Goal: Check status: Check status

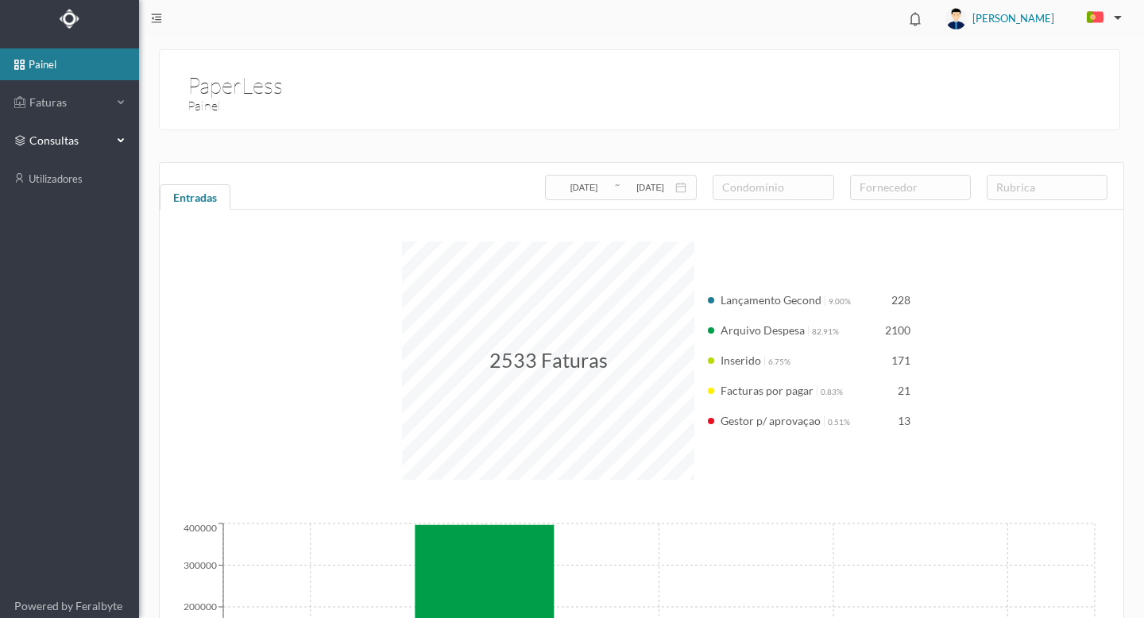
click at [36, 133] on span "consultas" at bounding box center [68, 141] width 79 height 16
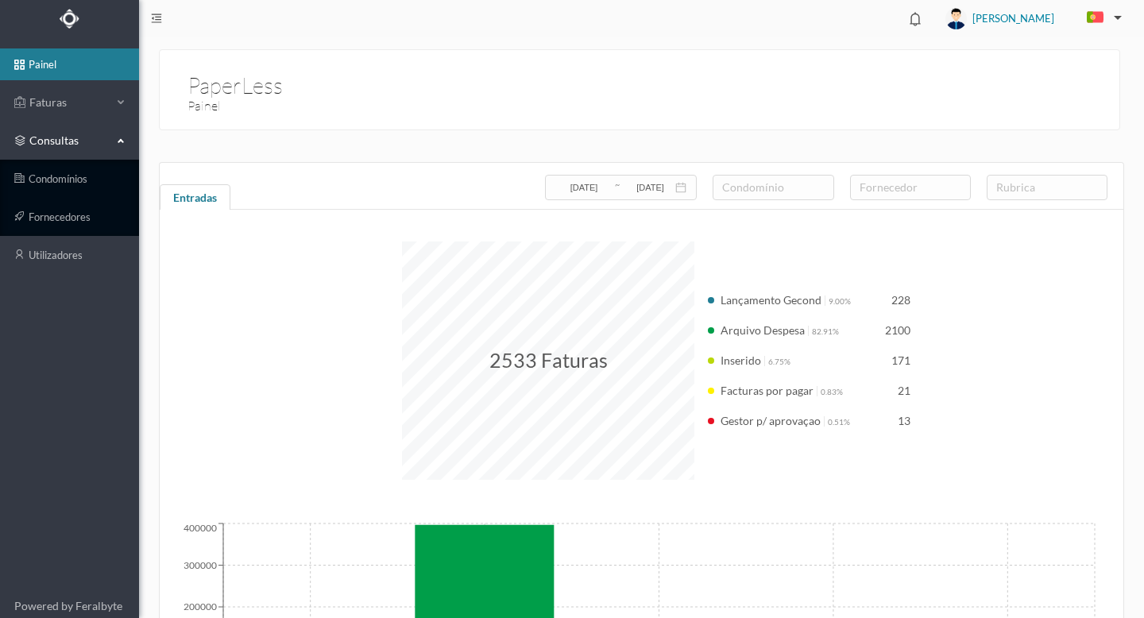
click at [68, 141] on span "consultas" at bounding box center [68, 141] width 79 height 16
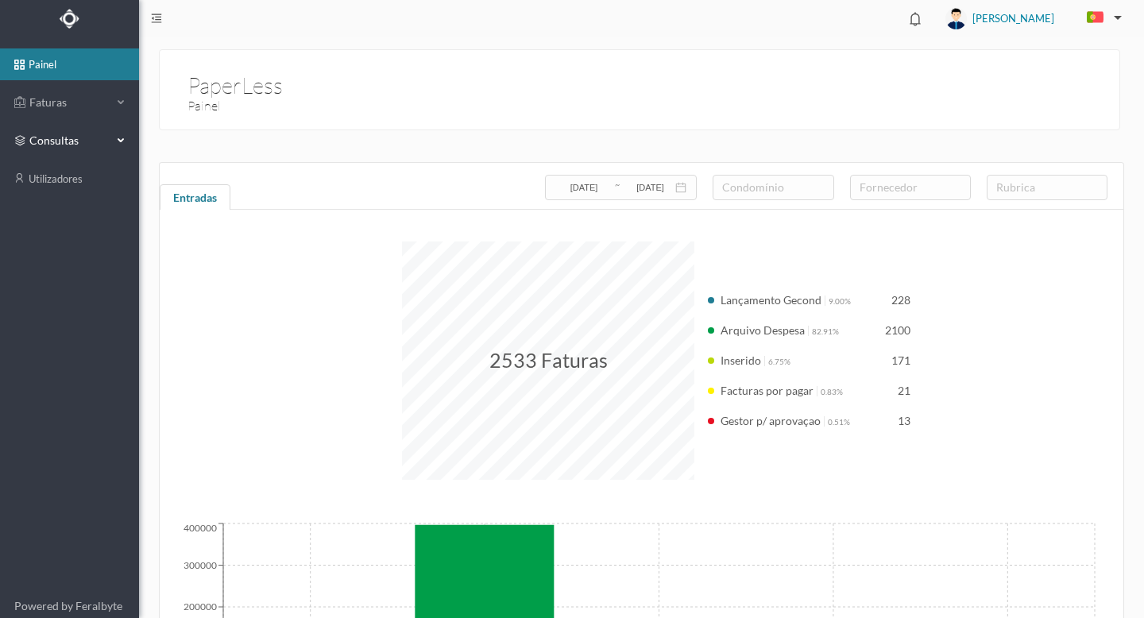
click at [68, 141] on span "consultas" at bounding box center [68, 141] width 79 height 16
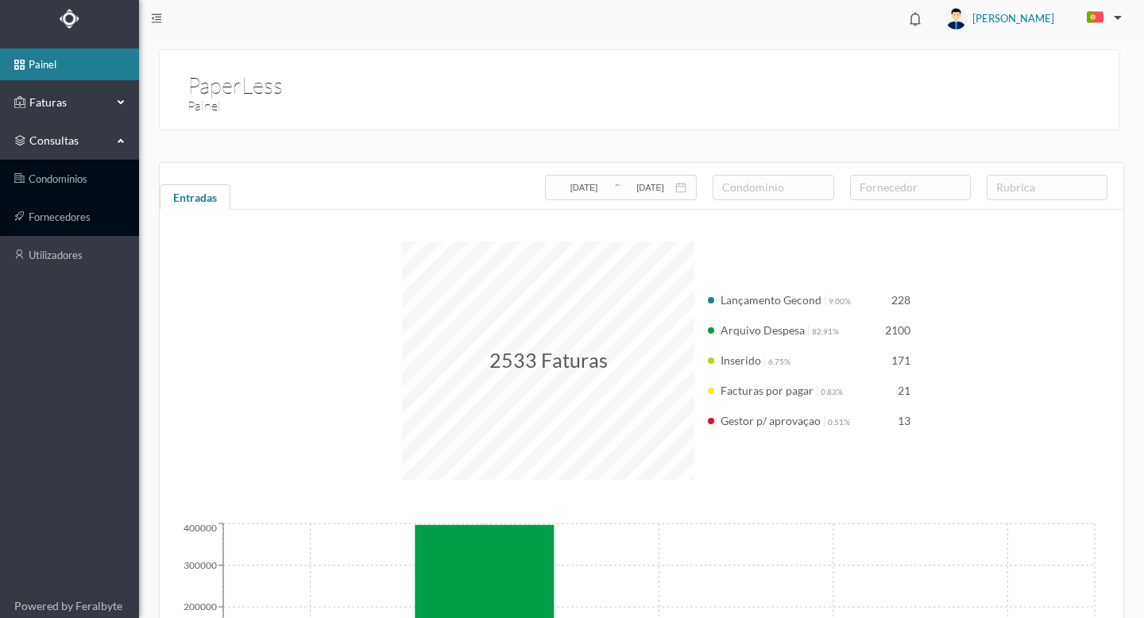
click at [61, 100] on span "Faturas" at bounding box center [68, 103] width 87 height 16
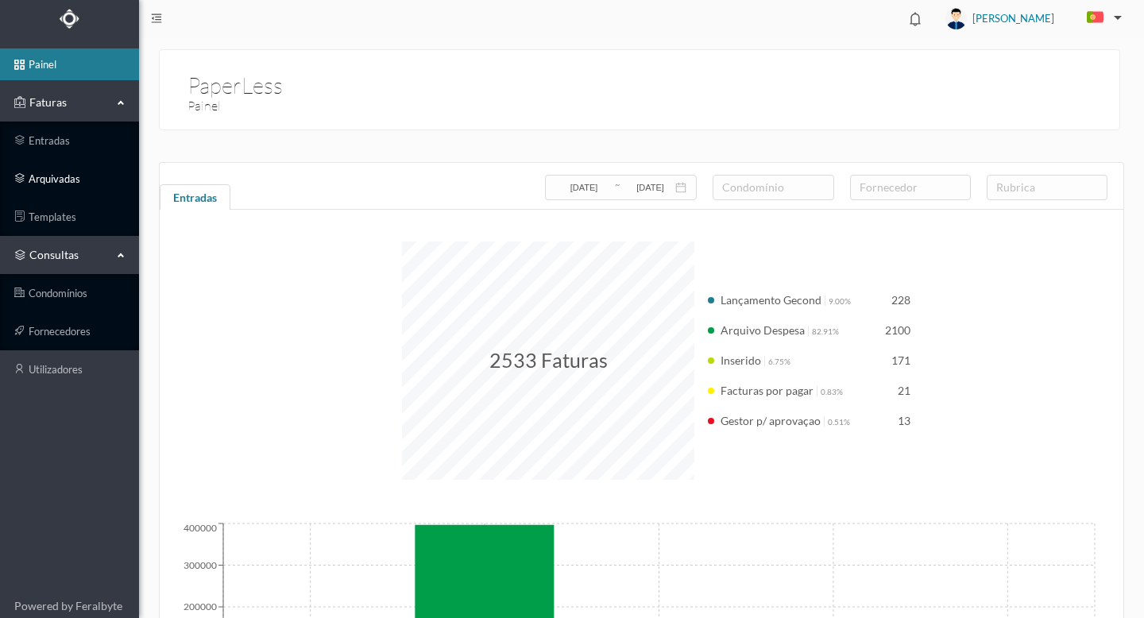
click at [59, 176] on link "arquivadas" at bounding box center [69, 179] width 139 height 32
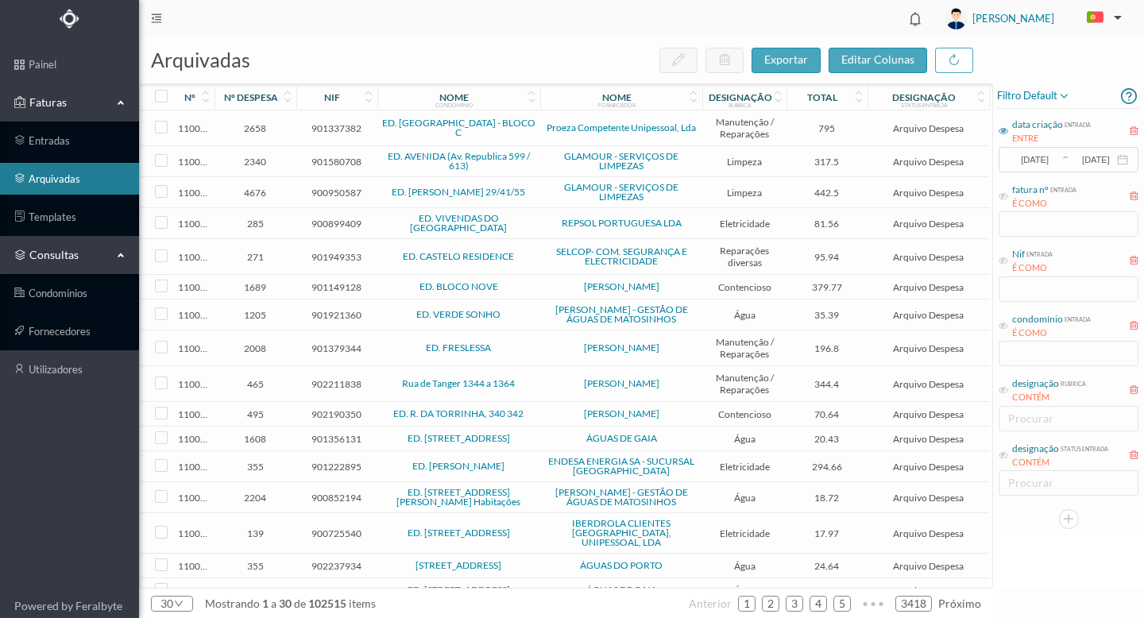
click at [1005, 129] on icon at bounding box center [1003, 131] width 10 height 10
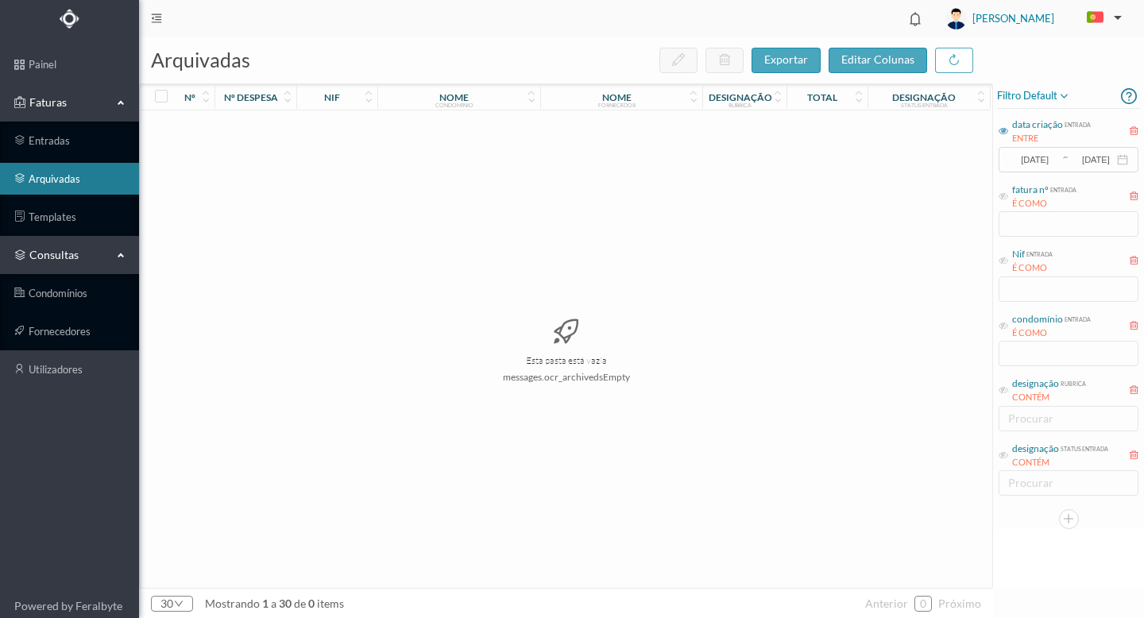
click at [1055, 160] on input "[DATE]" at bounding box center [1034, 159] width 53 height 17
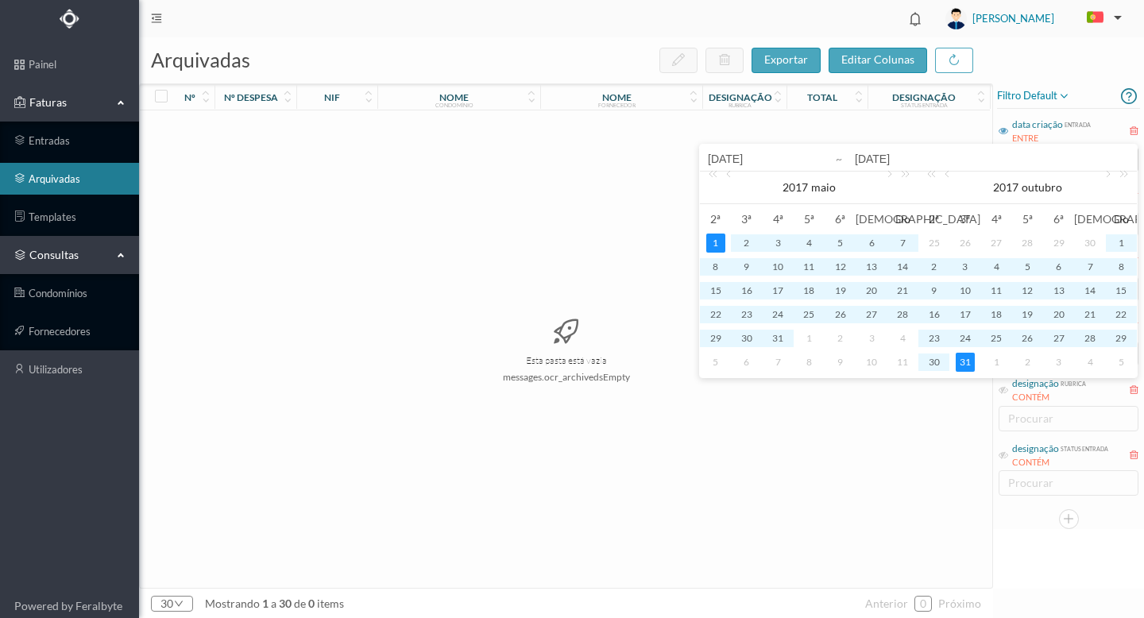
click at [735, 160] on input "[DATE]" at bounding box center [809, 158] width 203 height 19
click at [799, 184] on link "2017" at bounding box center [795, 188] width 29 height 32
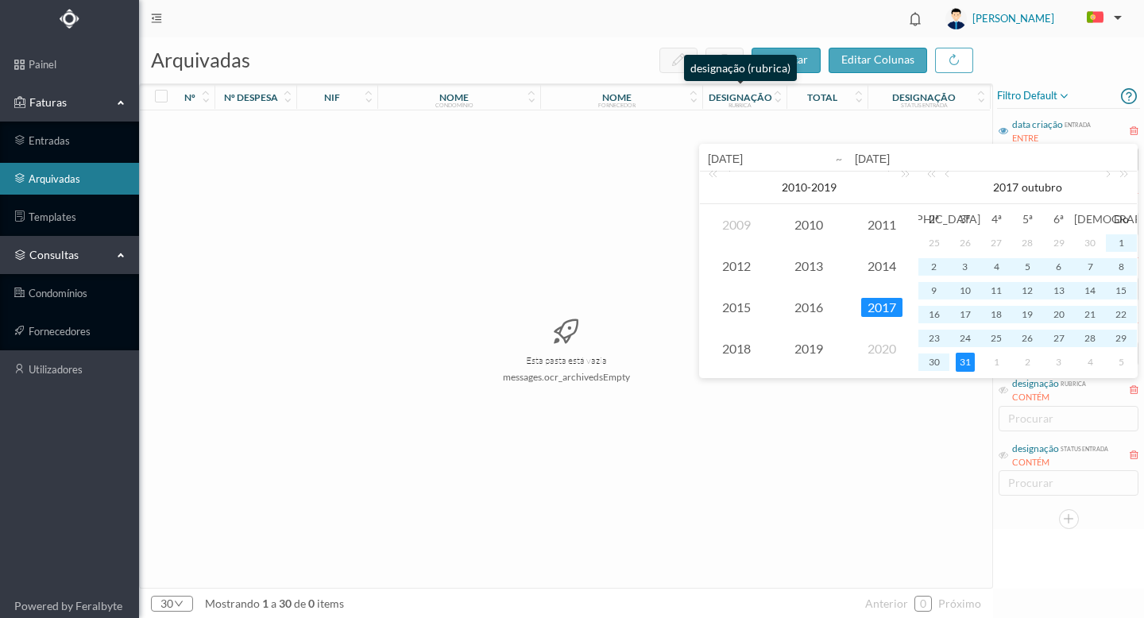
click at [746, 105] on div "rubrica" at bounding box center [739, 105] width 23 height 6
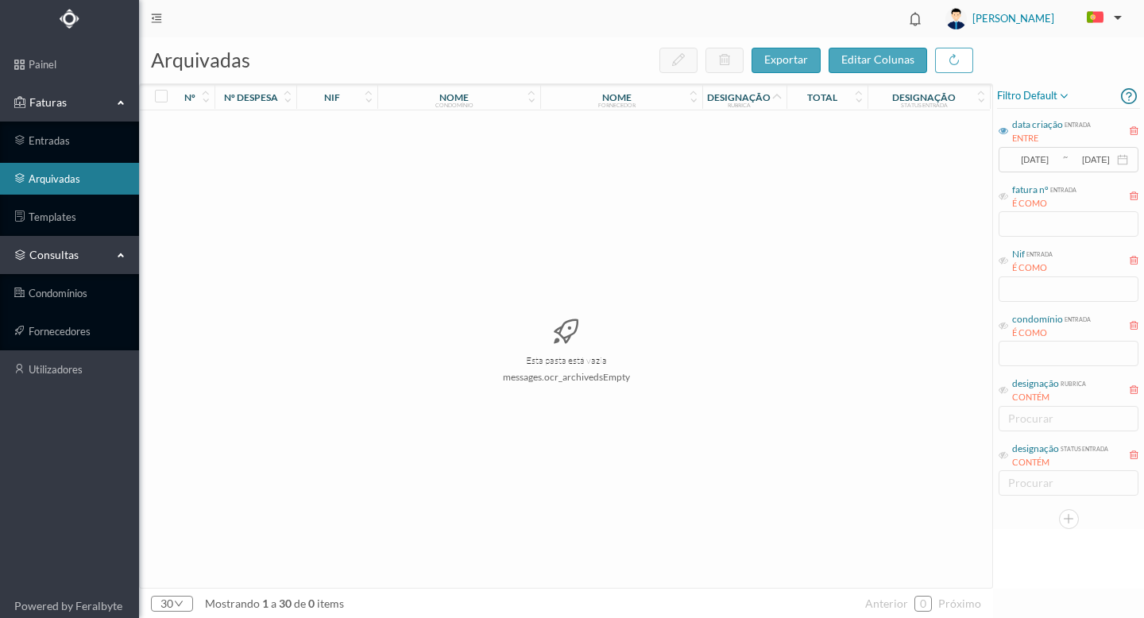
click at [1005, 132] on icon at bounding box center [1003, 131] width 10 height 10
click at [1029, 155] on input "[DATE]" at bounding box center [1034, 159] width 53 height 17
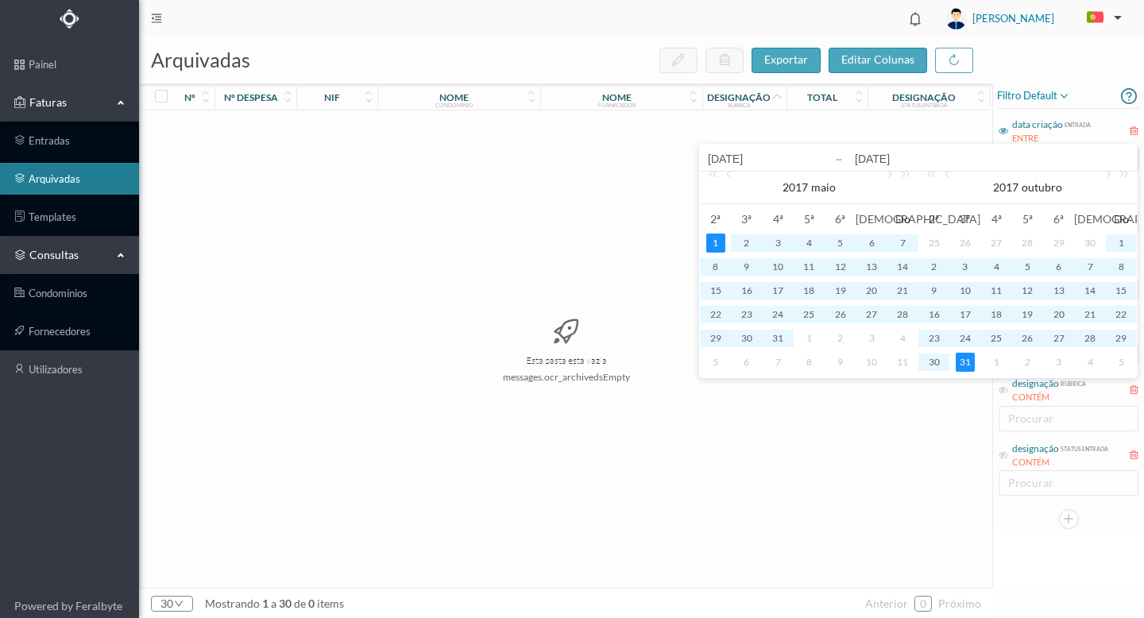
click at [747, 160] on input "[DATE]" at bounding box center [809, 158] width 203 height 19
click at [801, 187] on link "2017" at bounding box center [795, 188] width 29 height 32
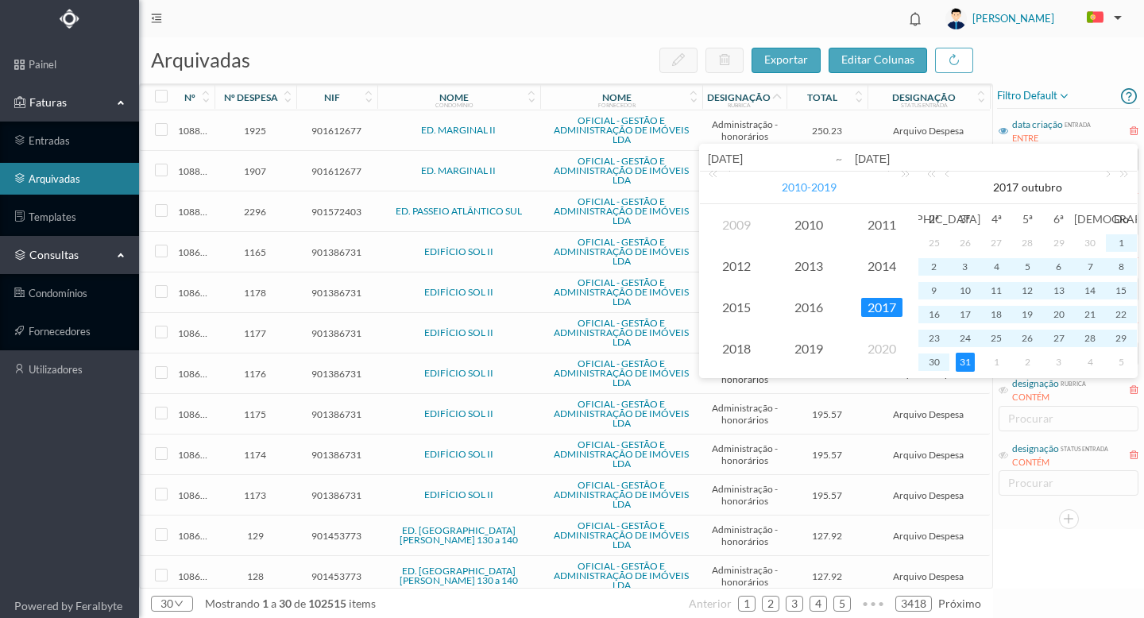
click at [815, 185] on span "[DATE] - [DATE]" at bounding box center [809, 187] width 55 height 14
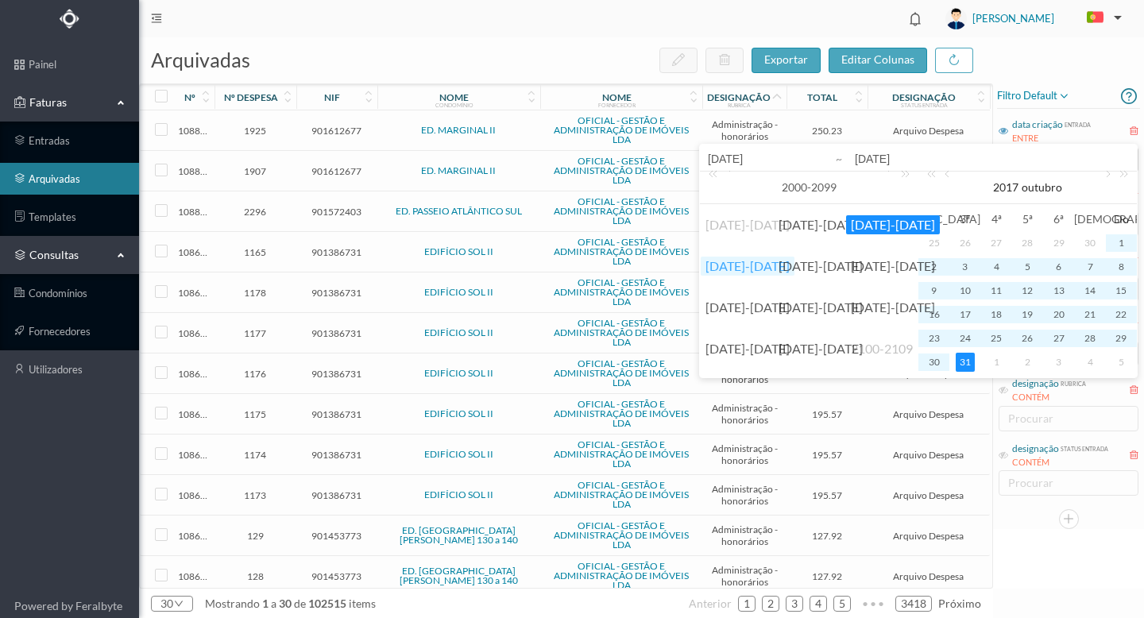
click at [716, 261] on link "[DATE]-[DATE]" at bounding box center [748, 266] width 94 height 19
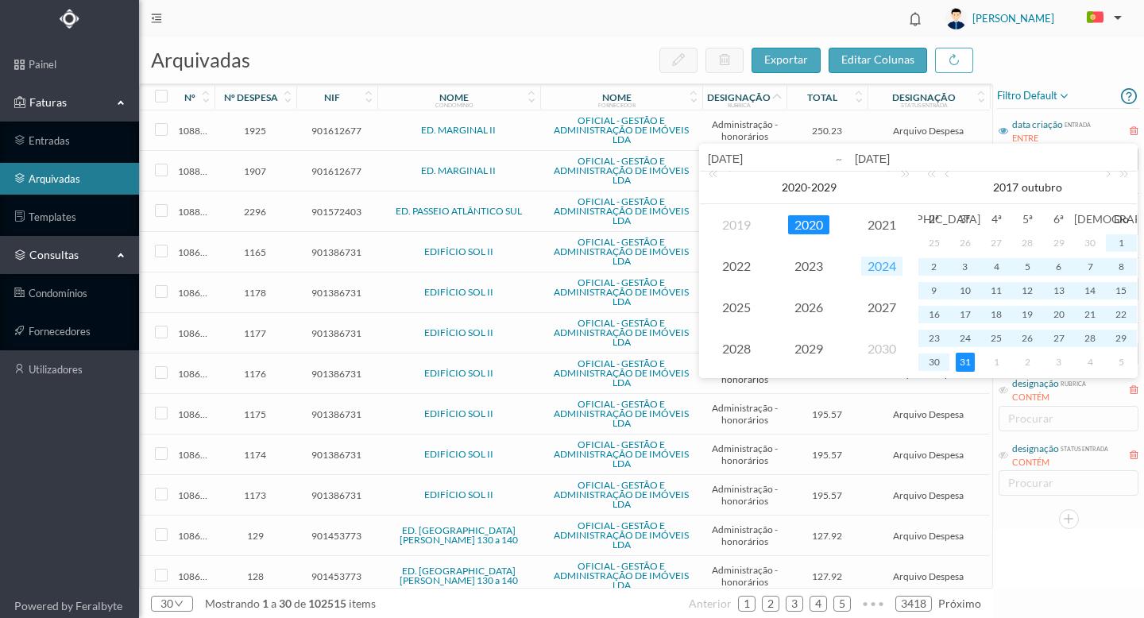
click at [870, 265] on link "2024" at bounding box center [881, 266] width 41 height 19
click at [875, 159] on input "[DATE]" at bounding box center [992, 158] width 274 height 19
click at [1023, 183] on link "outubro" at bounding box center [1042, 188] width 44 height 32
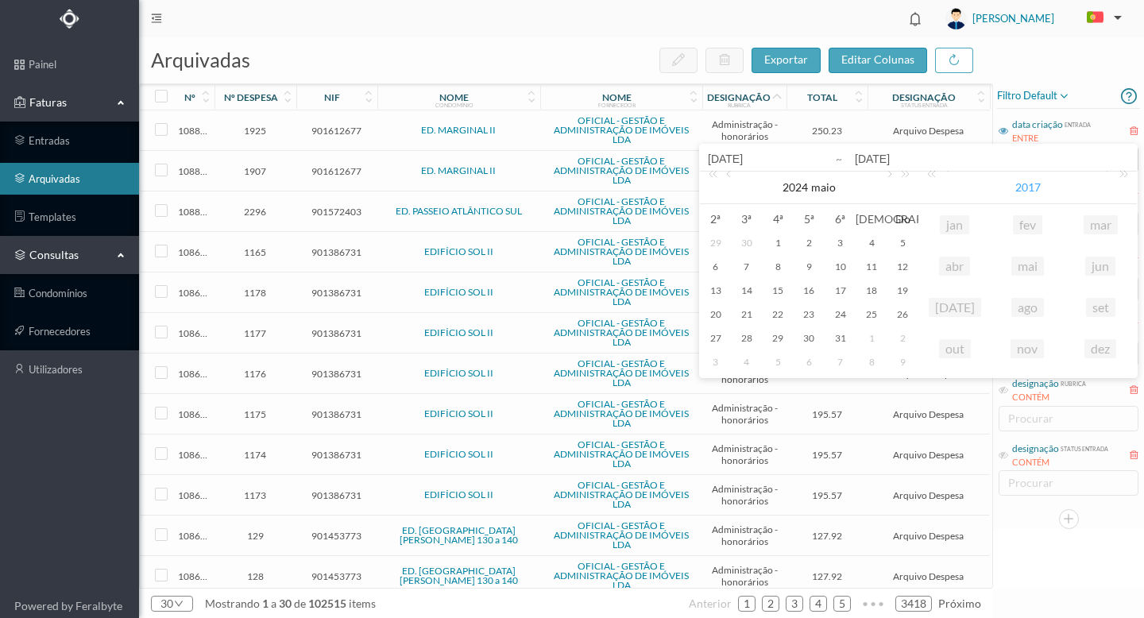
click at [1041, 190] on link "2017 x" at bounding box center [1027, 188] width 29 height 32
click at [1013, 184] on span "[DATE] - [DATE]" at bounding box center [1027, 187] width 55 height 14
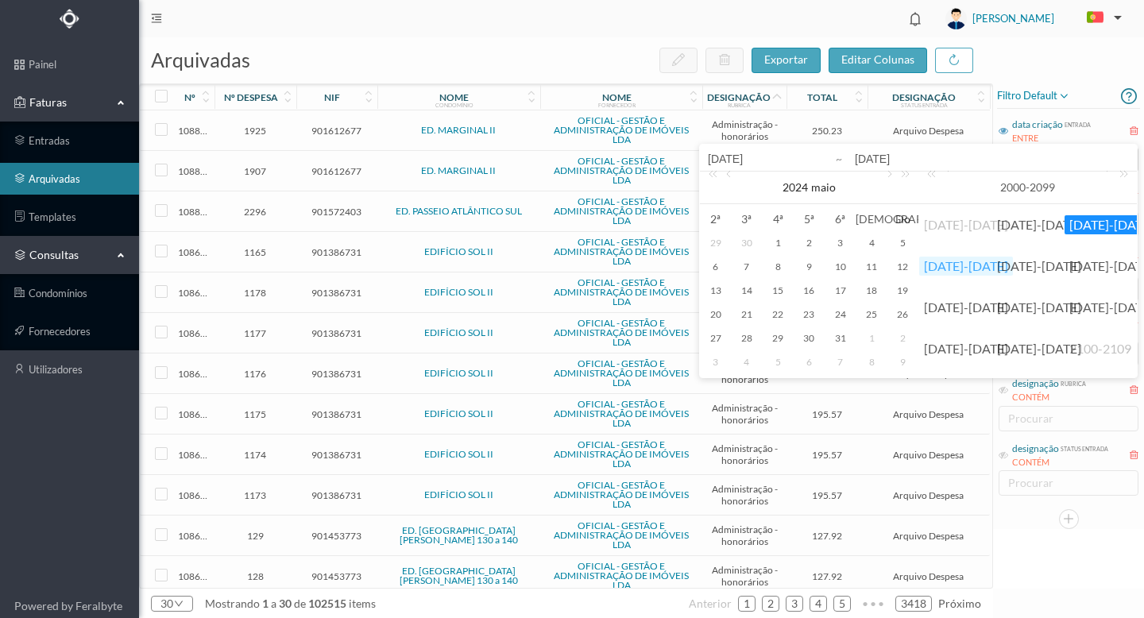
click at [954, 264] on link "[DATE]-[DATE]" at bounding box center [966, 266] width 94 height 19
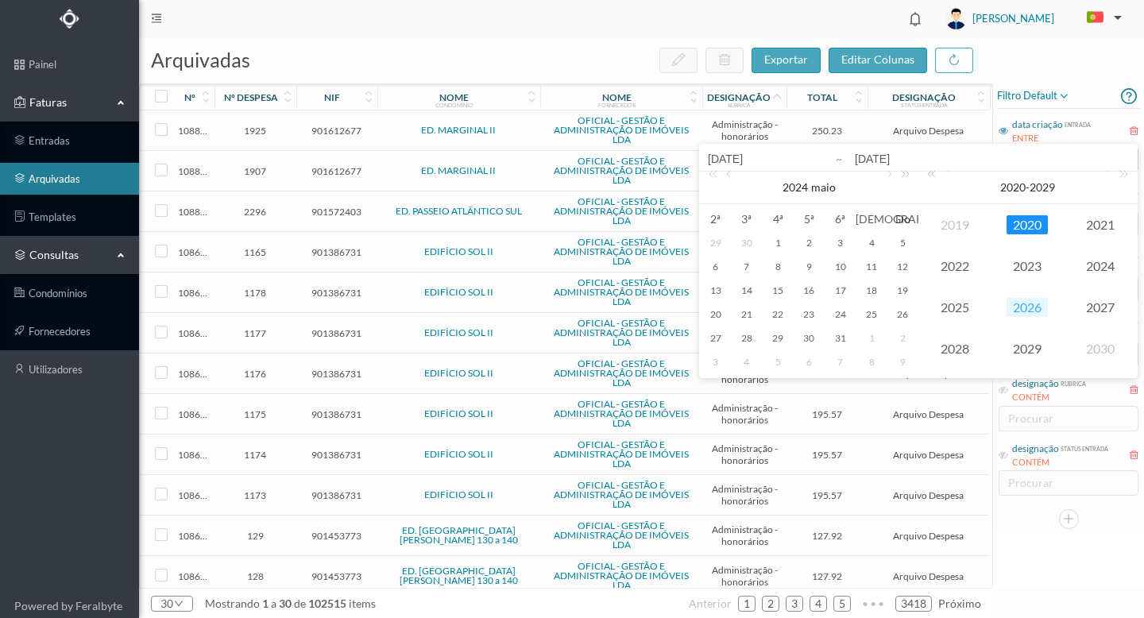
click at [1029, 309] on link "2026" at bounding box center [1026, 307] width 41 height 19
click at [1018, 183] on span "2026" at bounding box center [1027, 187] width 25 height 14
click at [961, 307] on link "2025" at bounding box center [954, 307] width 41 height 19
click at [955, 349] on link "out" at bounding box center [955, 348] width 32 height 19
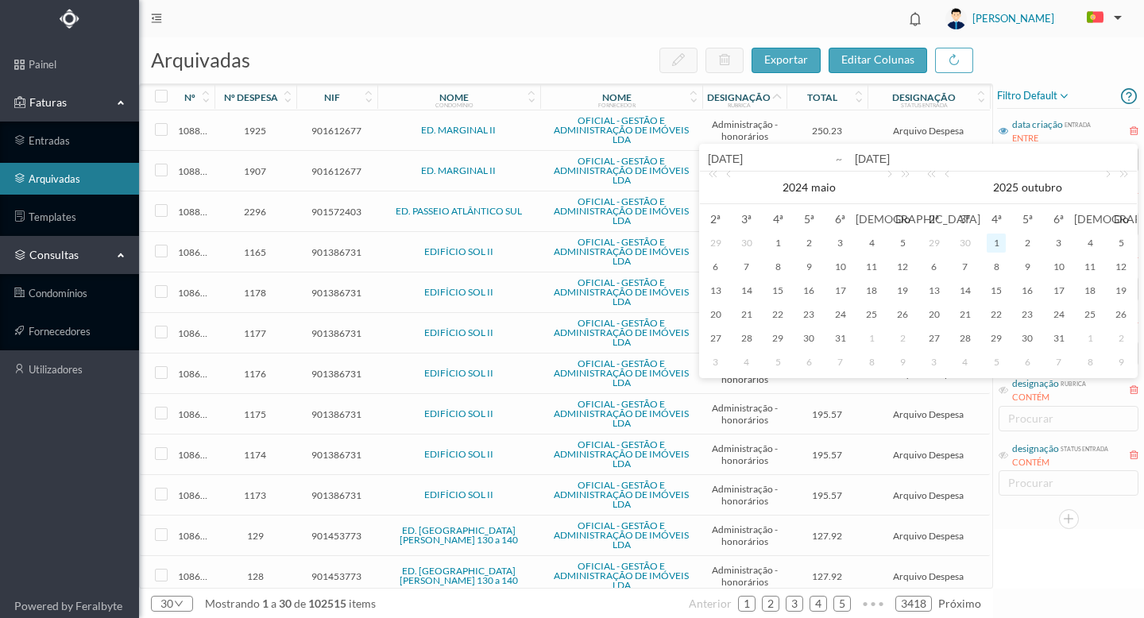
click at [1000, 241] on div "1" at bounding box center [995, 243] width 19 height 19
click at [1046, 188] on link "outubro" at bounding box center [1042, 188] width 44 height 32
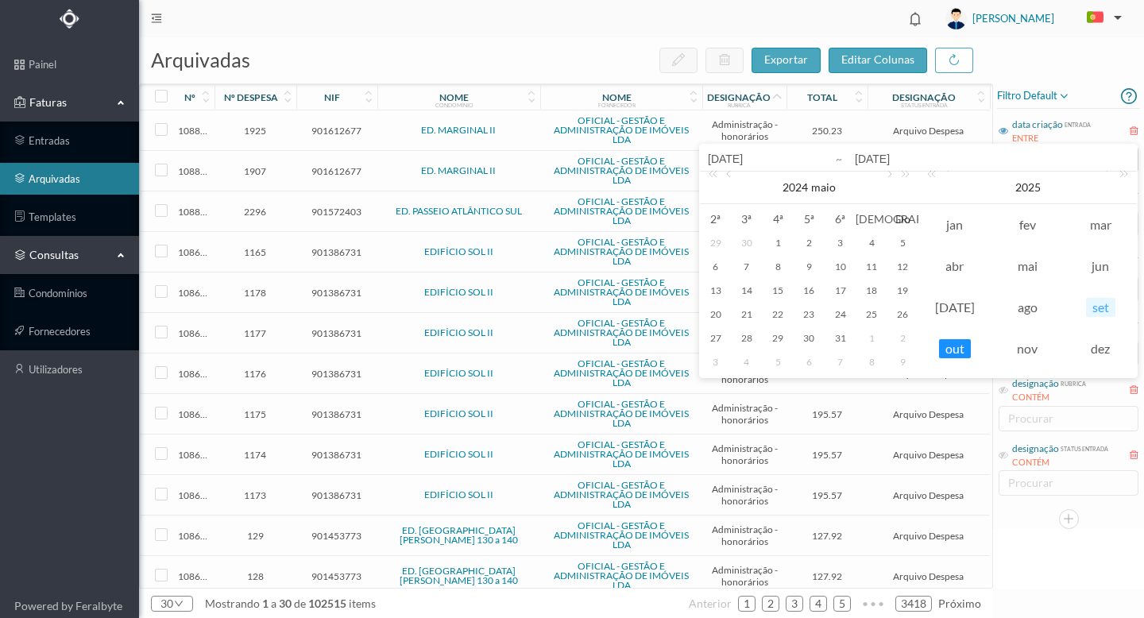
click at [1105, 312] on link "set" at bounding box center [1100, 307] width 29 height 19
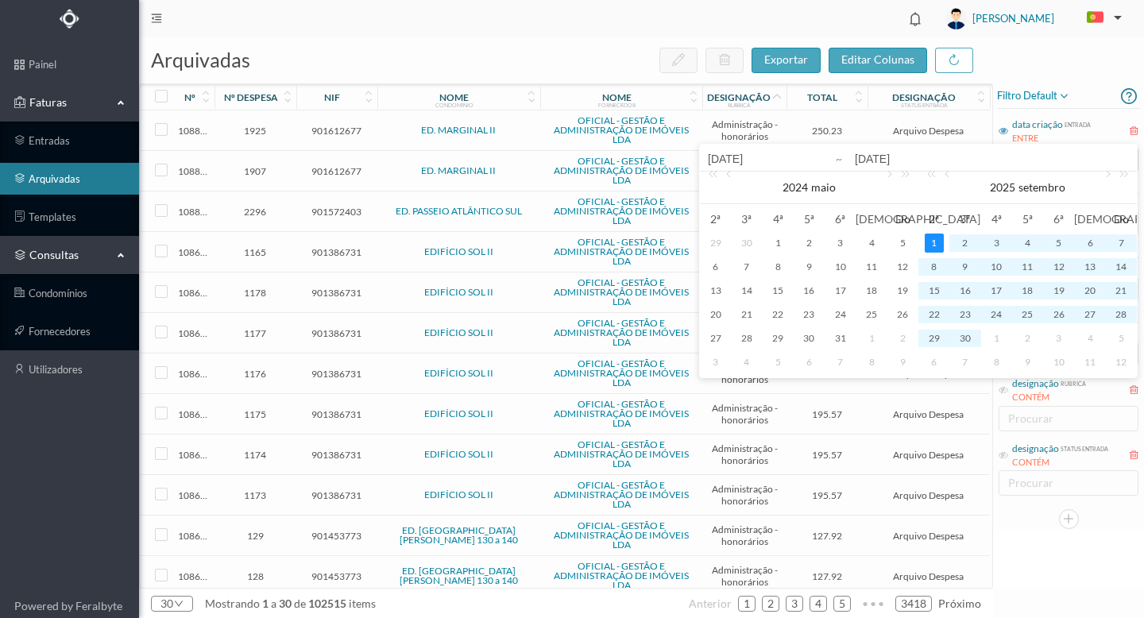
click at [936, 242] on div "1" at bounding box center [933, 243] width 19 height 19
type input "[DATE]"
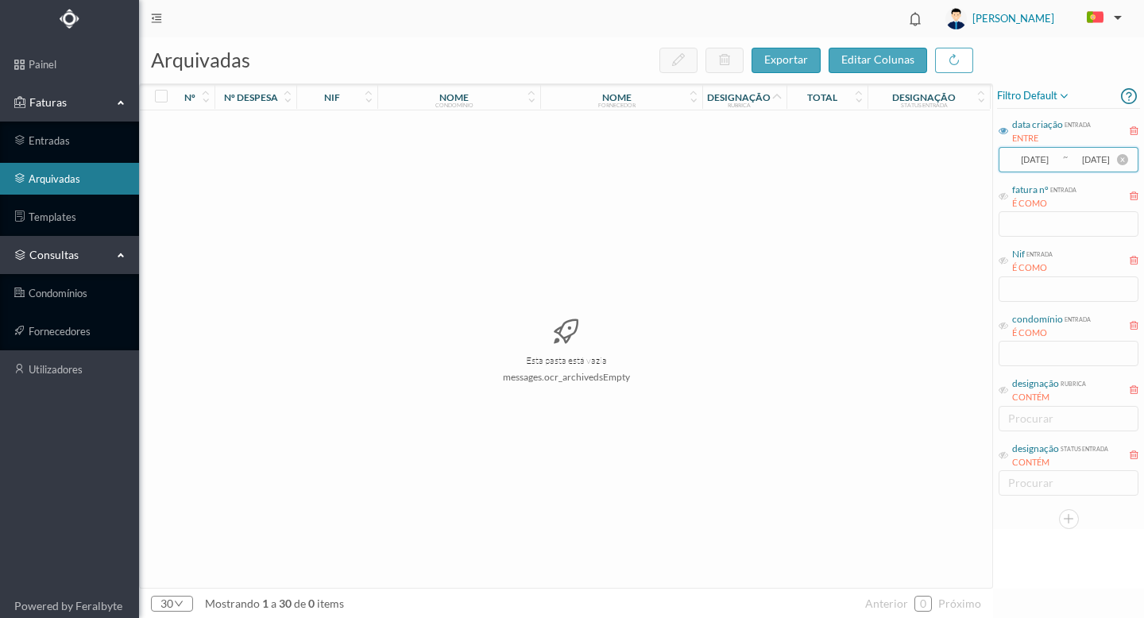
click at [1040, 158] on input "[DATE]" at bounding box center [1034, 159] width 53 height 17
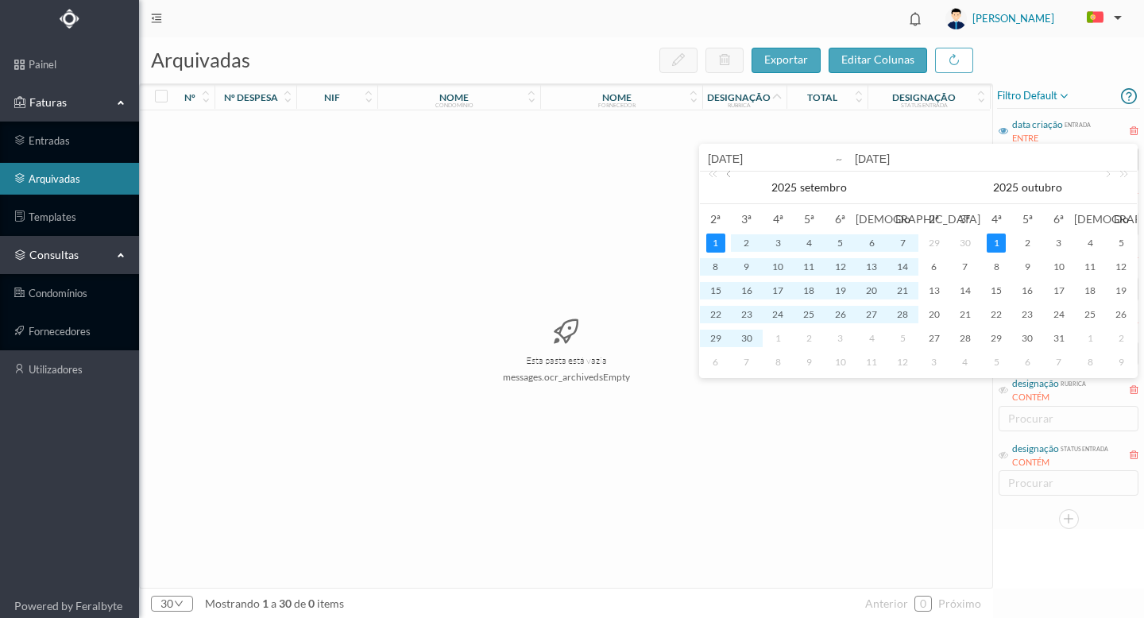
click at [728, 174] on link at bounding box center [730, 188] width 14 height 32
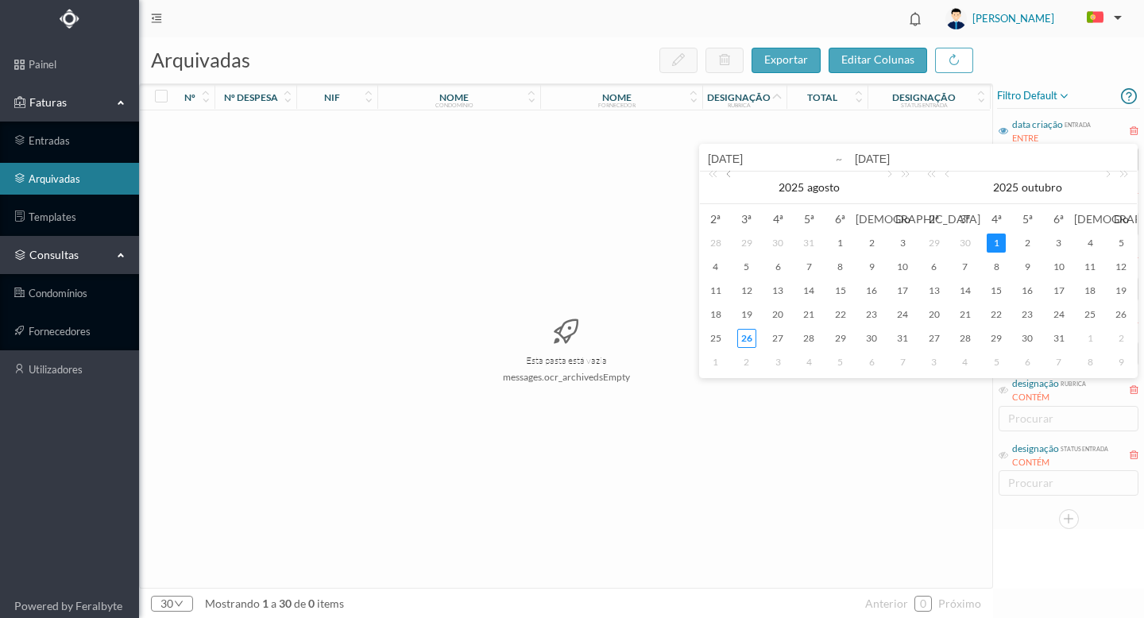
click at [728, 174] on link at bounding box center [730, 188] width 14 height 32
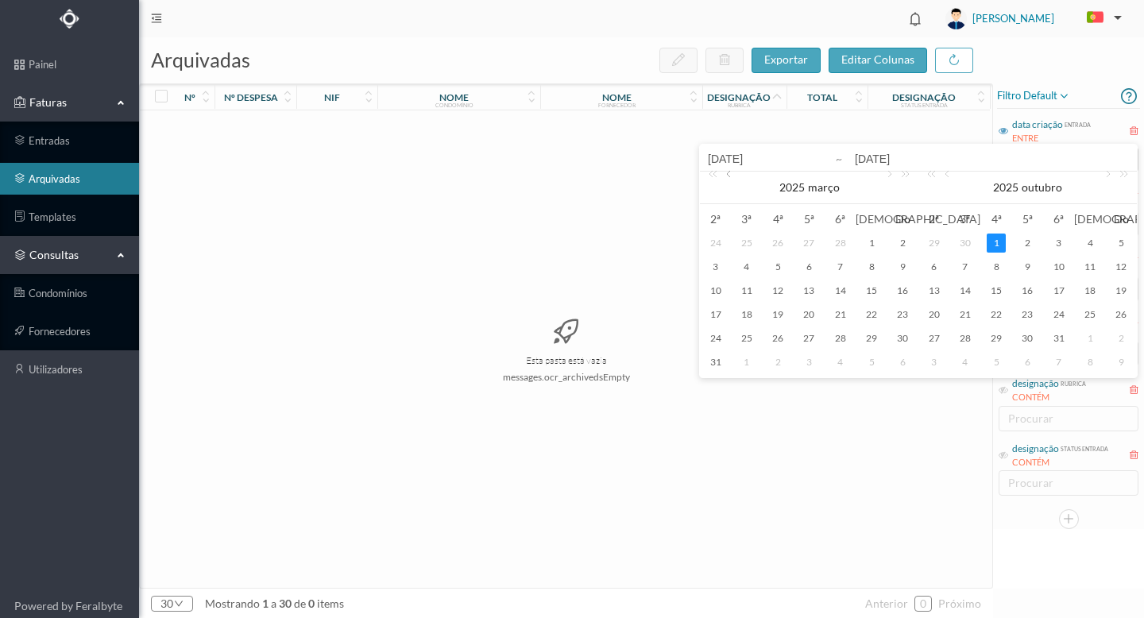
click at [728, 174] on link at bounding box center [730, 188] width 14 height 32
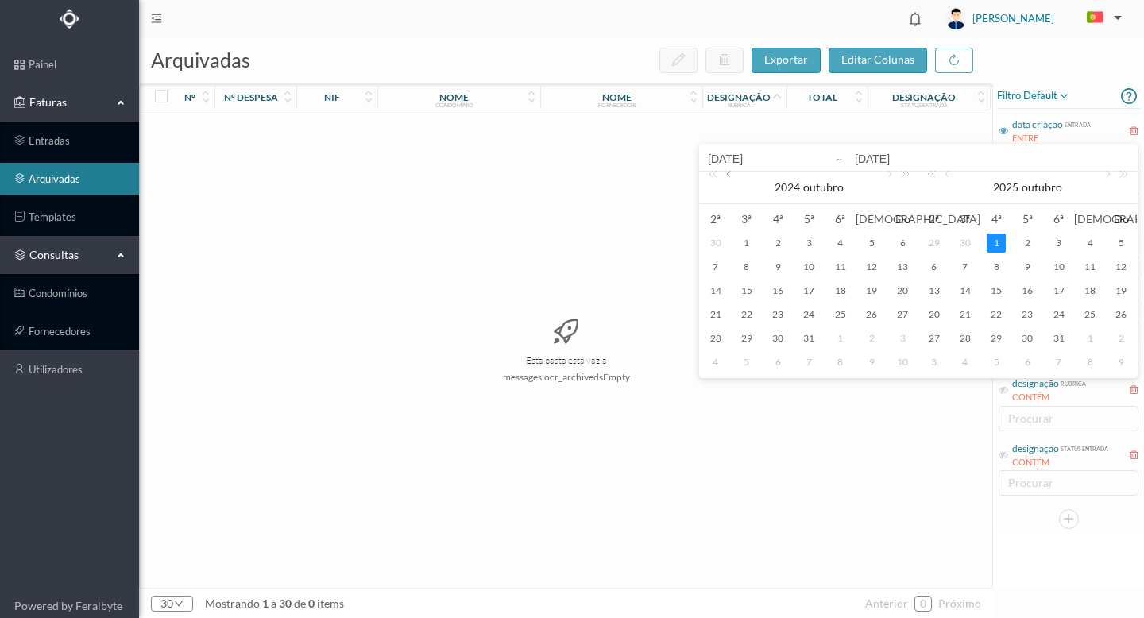
click at [728, 174] on link at bounding box center [730, 188] width 14 height 32
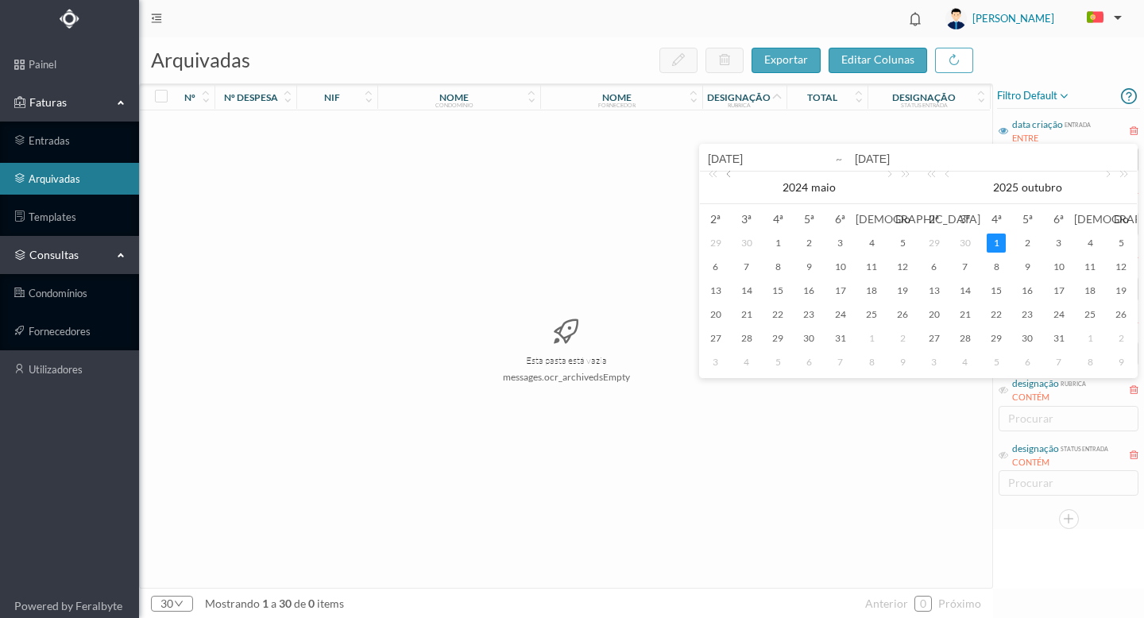
click at [728, 174] on link at bounding box center [730, 188] width 14 height 32
click at [714, 241] on div "1" at bounding box center [715, 243] width 19 height 19
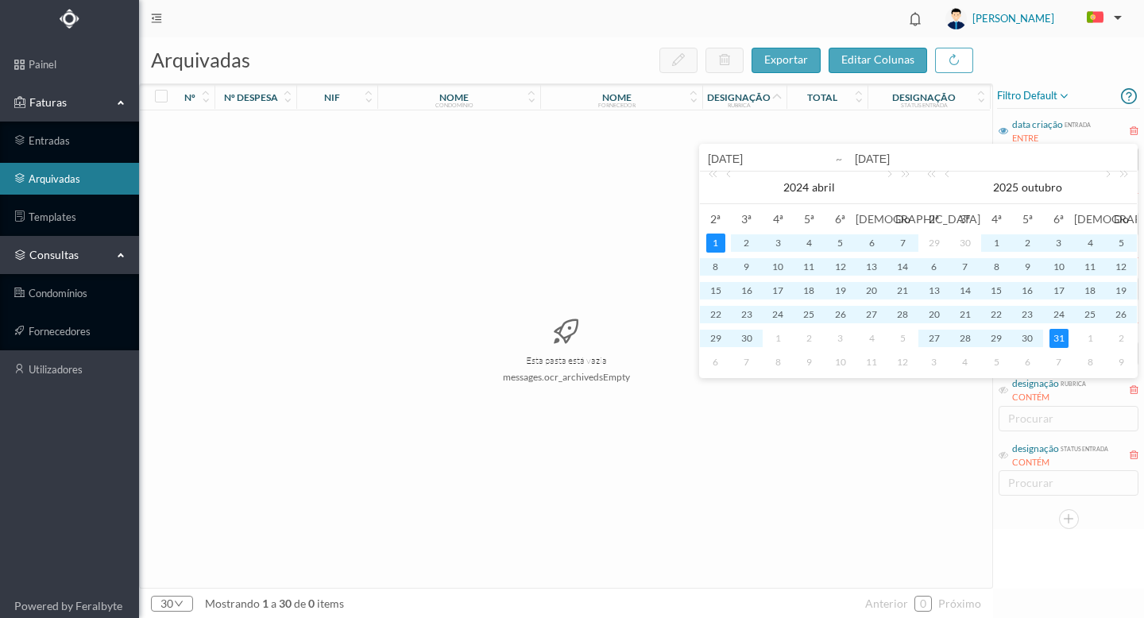
click at [1068, 334] on td "31" at bounding box center [1058, 338] width 31 height 24
type input "[DATE]"
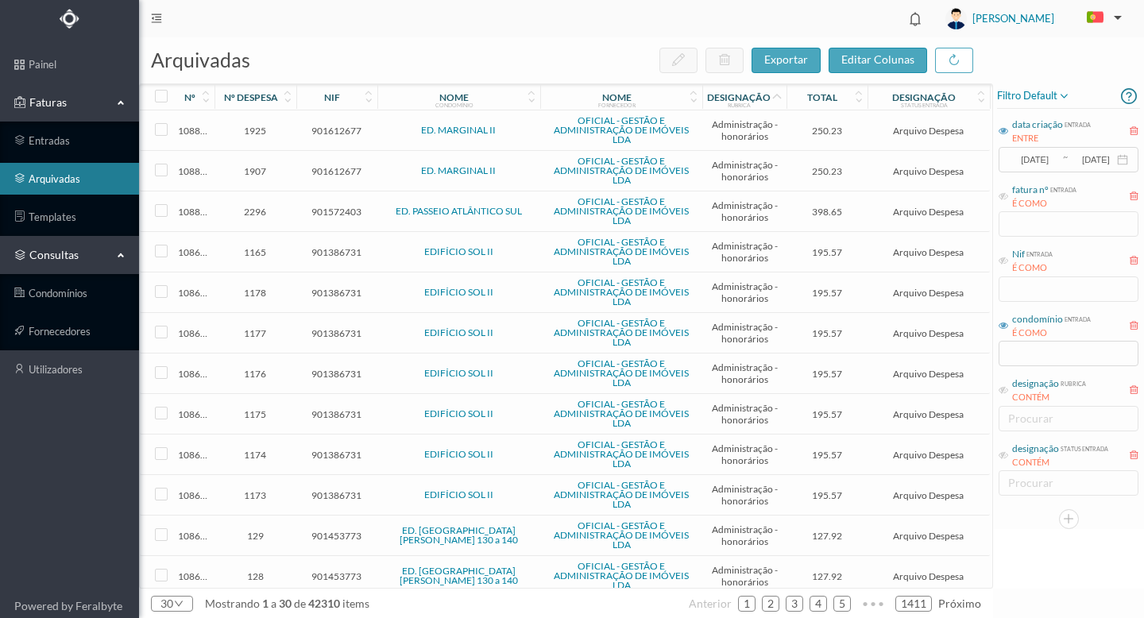
click at [1004, 322] on icon at bounding box center [1003, 326] width 10 height 10
click at [1012, 353] on input "text" at bounding box center [1068, 353] width 140 height 25
type input "[PERSON_NAME]"
